Goal: Transaction & Acquisition: Purchase product/service

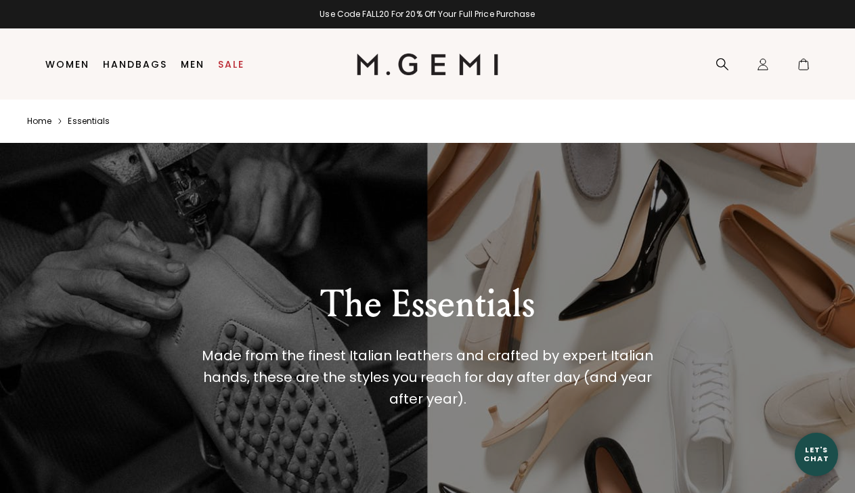
scroll to position [12, 0]
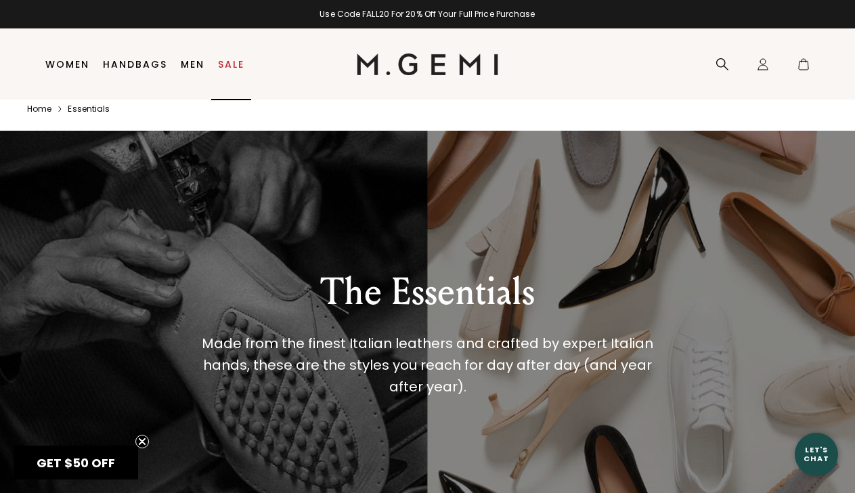
click at [232, 67] on link "Sale" at bounding box center [231, 64] width 26 height 11
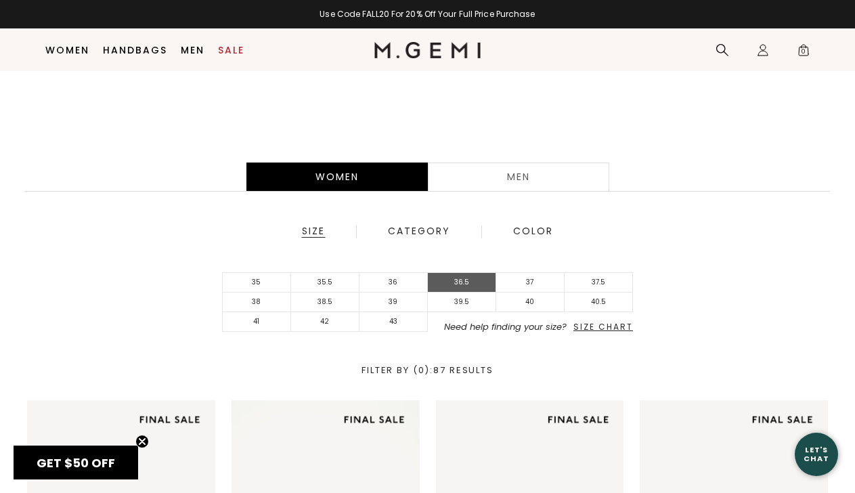
click at [466, 282] on li "36.5" at bounding box center [462, 283] width 68 height 20
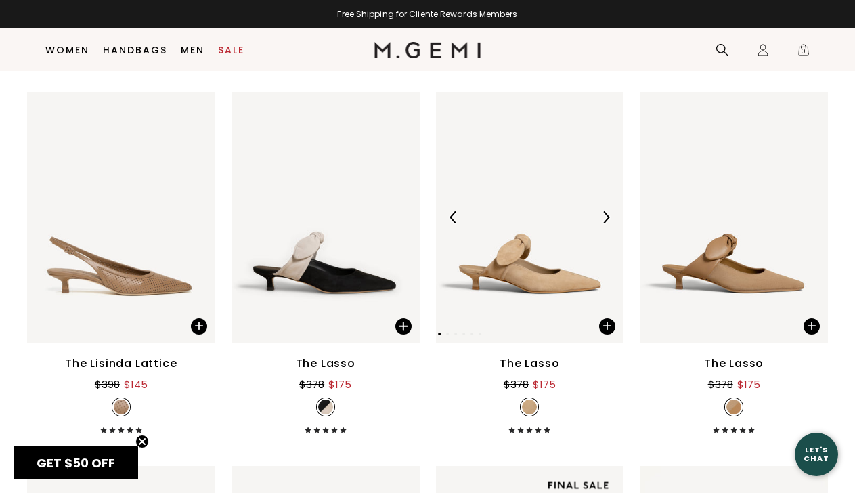
scroll to position [2454, 0]
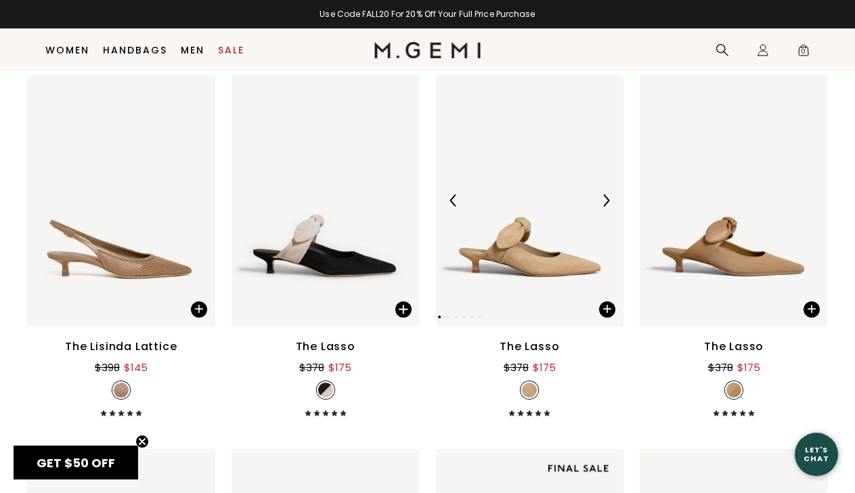
click at [602, 207] on div at bounding box center [606, 201] width 22 height 22
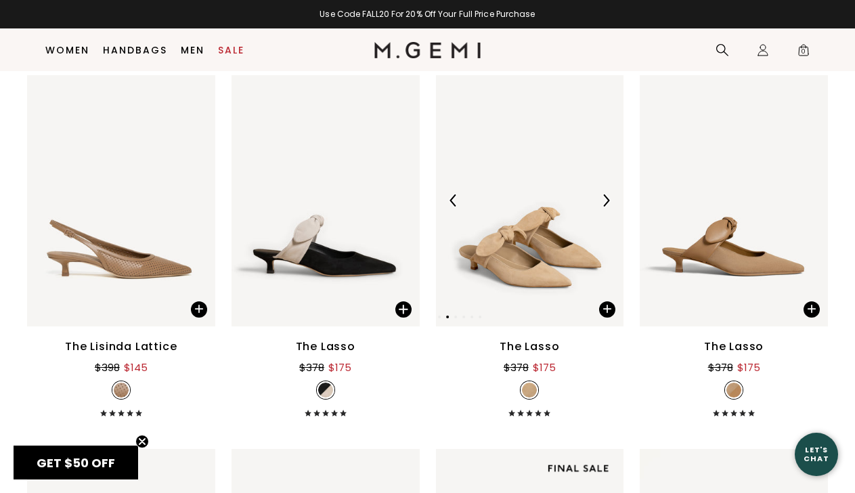
click at [602, 207] on div at bounding box center [606, 201] width 22 height 22
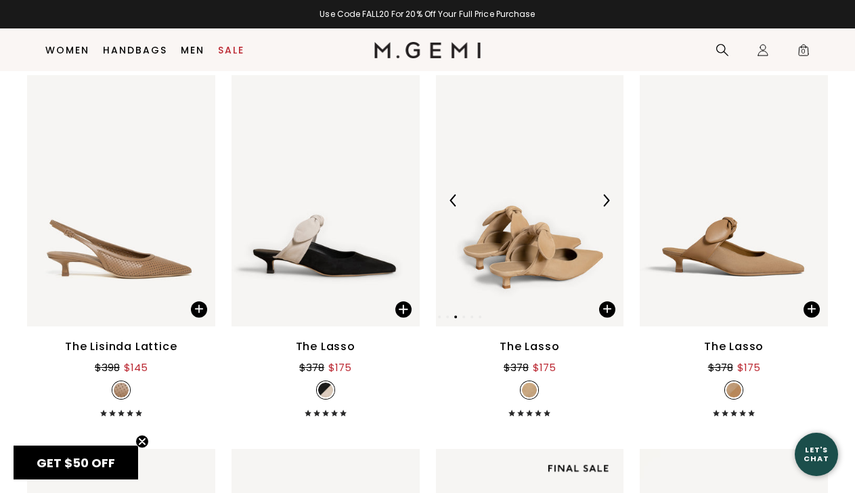
click at [602, 207] on div at bounding box center [606, 201] width 22 height 22
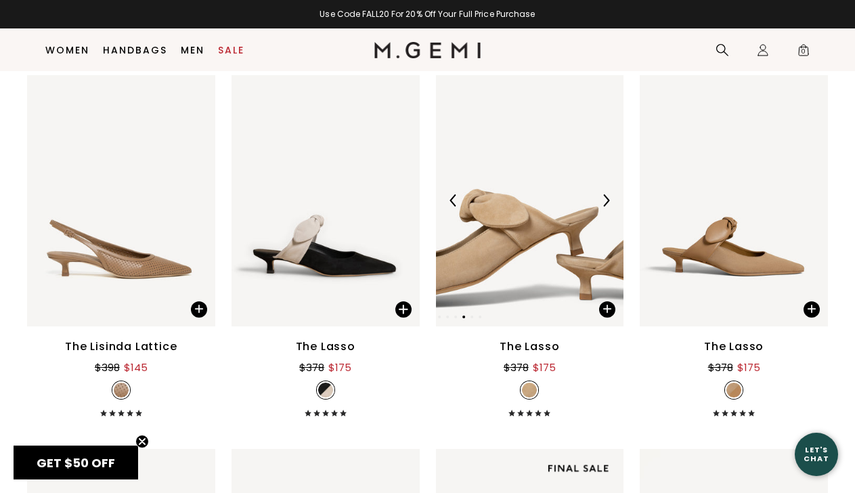
click at [602, 207] on div at bounding box center [606, 201] width 22 height 22
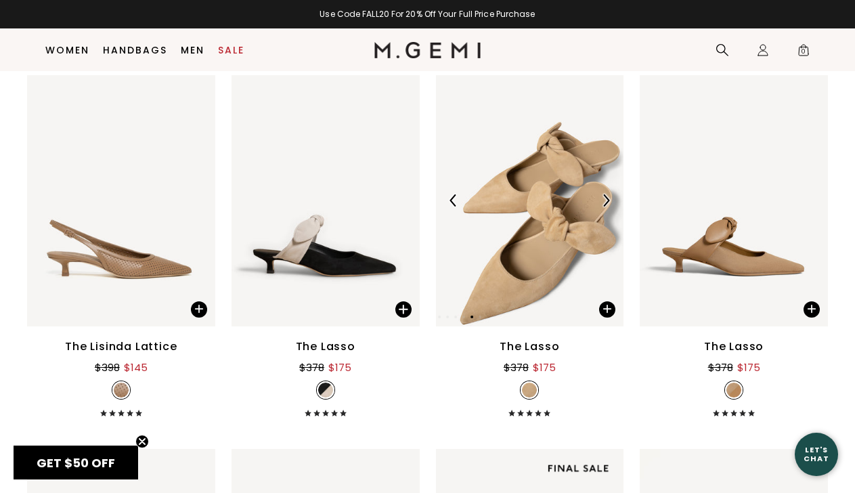
click at [602, 207] on div at bounding box center [606, 201] width 22 height 22
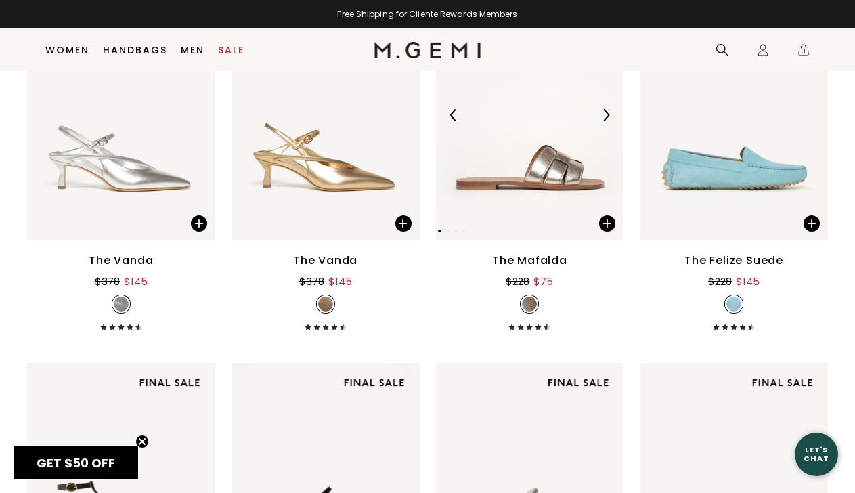
scroll to position [2916, 0]
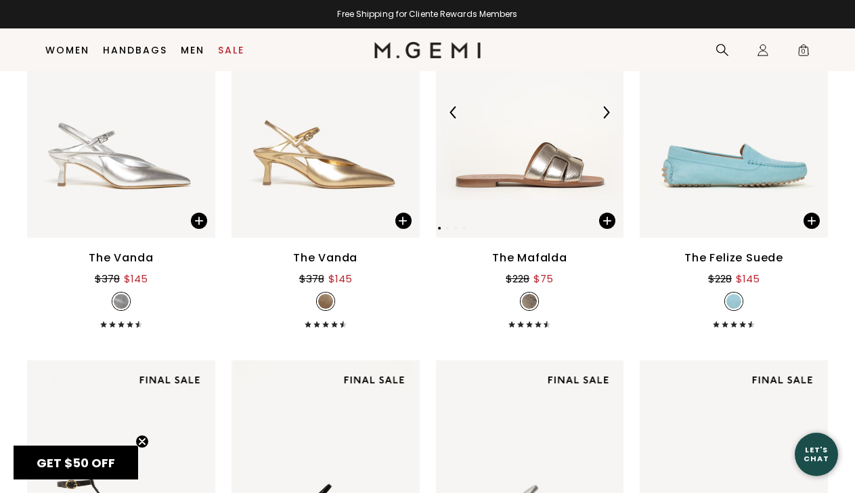
click at [570, 177] on img at bounding box center [530, 112] width 188 height 251
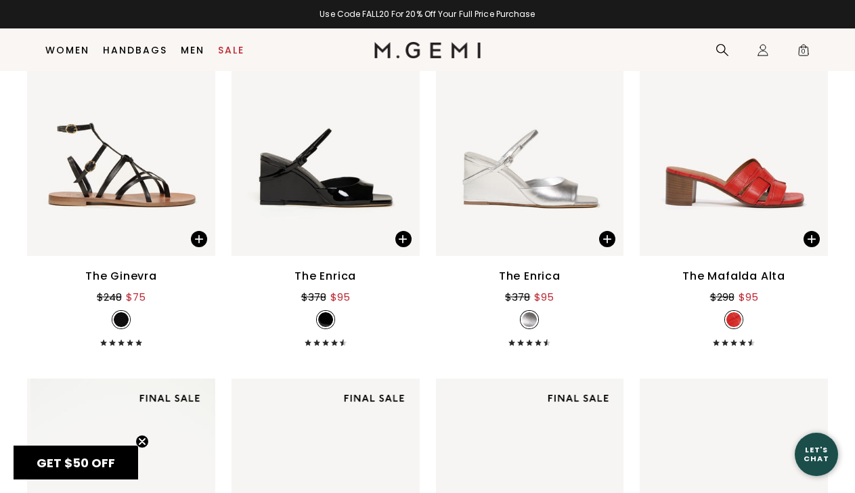
scroll to position [3271, 0]
click at [691, 176] on img at bounding box center [734, 130] width 188 height 251
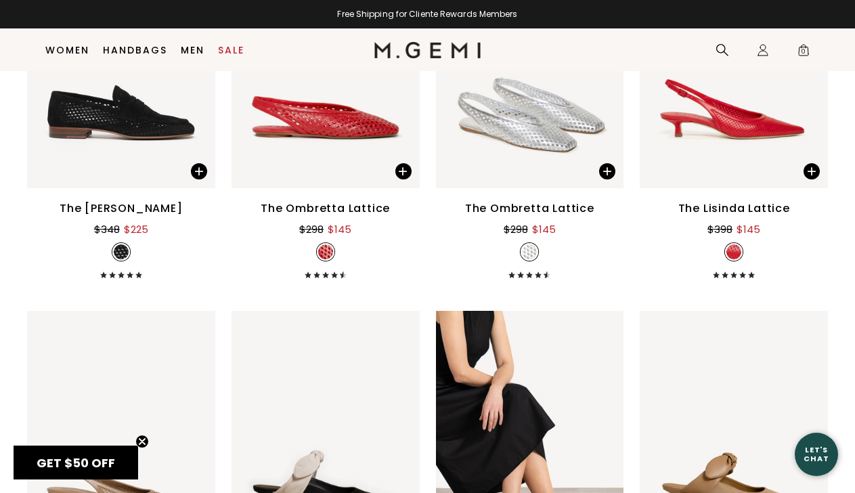
scroll to position [2231, 0]
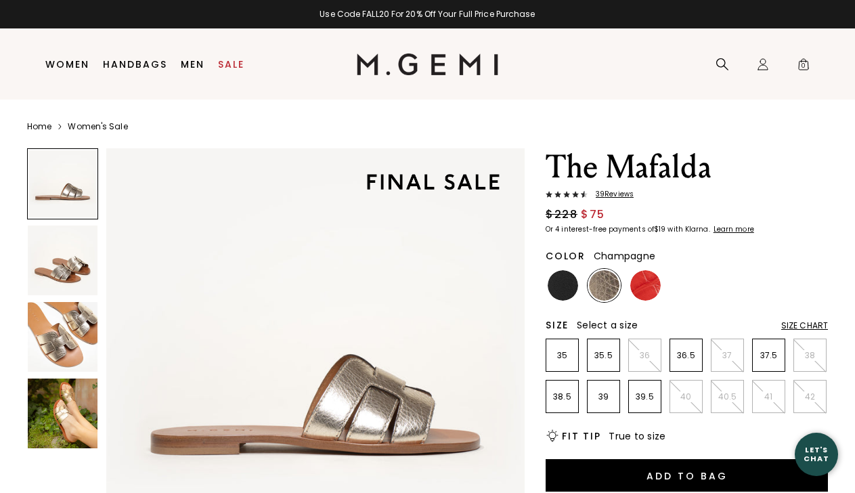
click at [559, 286] on img at bounding box center [563, 285] width 30 height 30
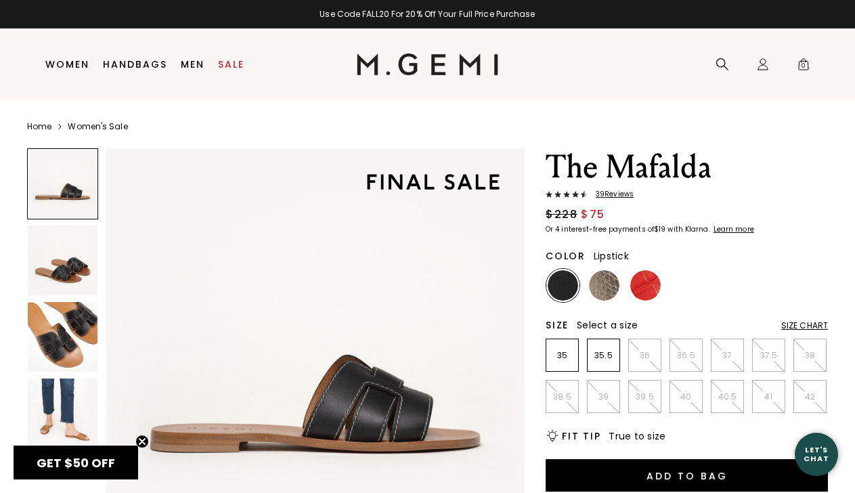
click at [639, 291] on img at bounding box center [645, 285] width 30 height 30
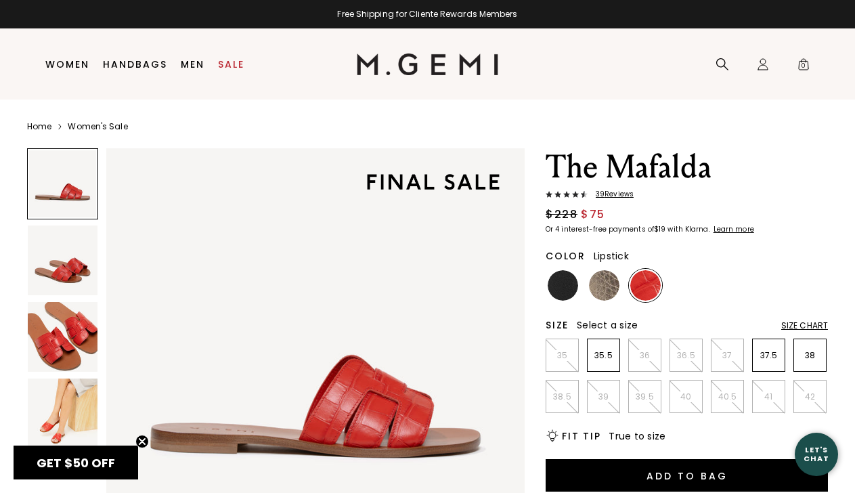
click at [75, 410] on img at bounding box center [63, 414] width 70 height 70
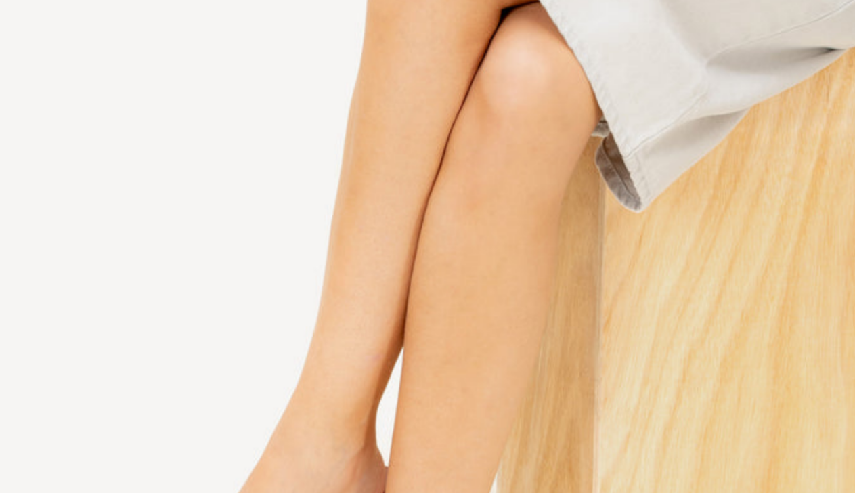
scroll to position [1250, 0]
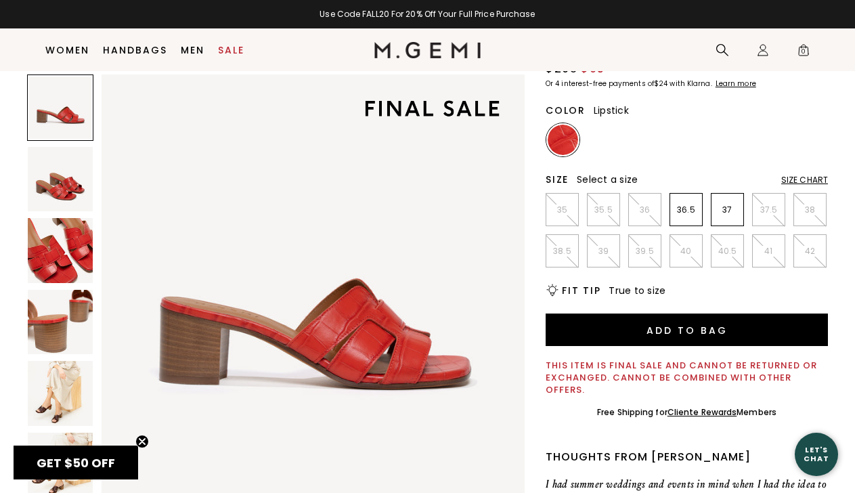
click at [46, 395] on img at bounding box center [60, 393] width 65 height 65
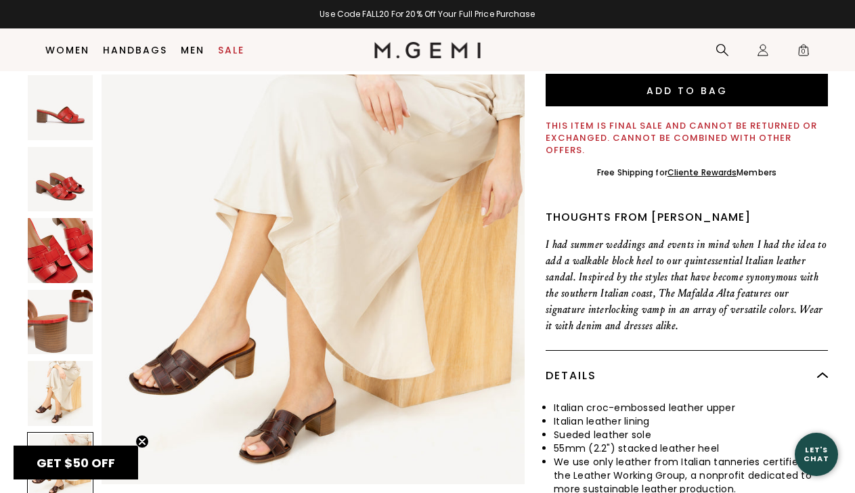
scroll to position [389, 0]
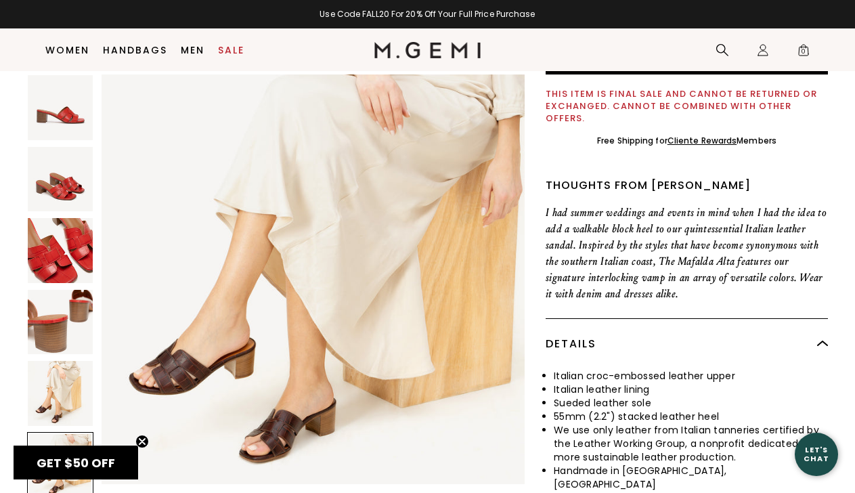
click at [58, 357] on div at bounding box center [60, 288] width 66 height 429
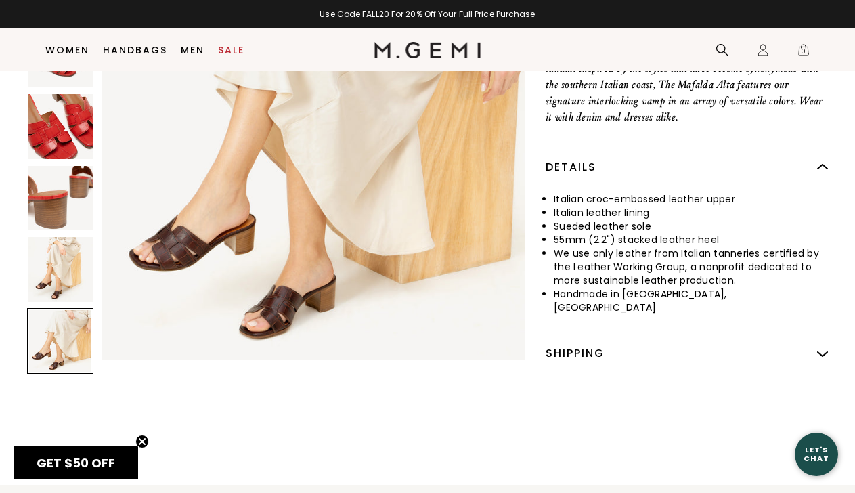
scroll to position [526, 0]
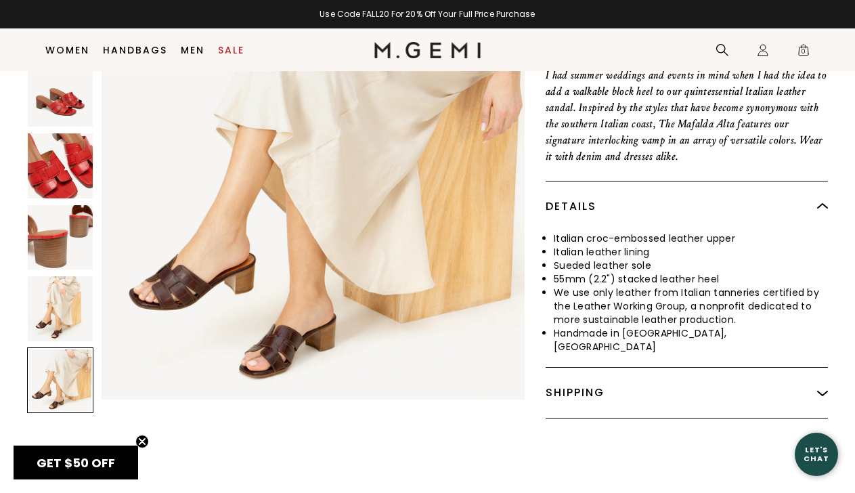
click at [53, 294] on img at bounding box center [60, 308] width 65 height 65
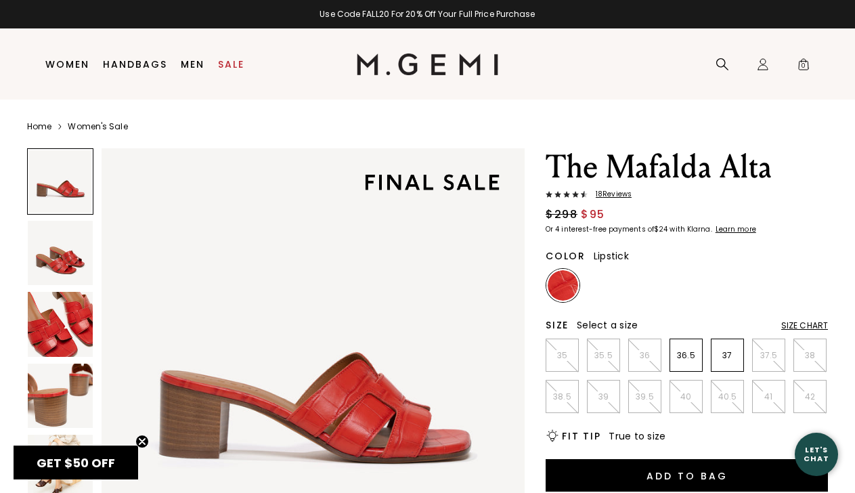
scroll to position [0, 0]
